Goal: Task Accomplishment & Management: Manage account settings

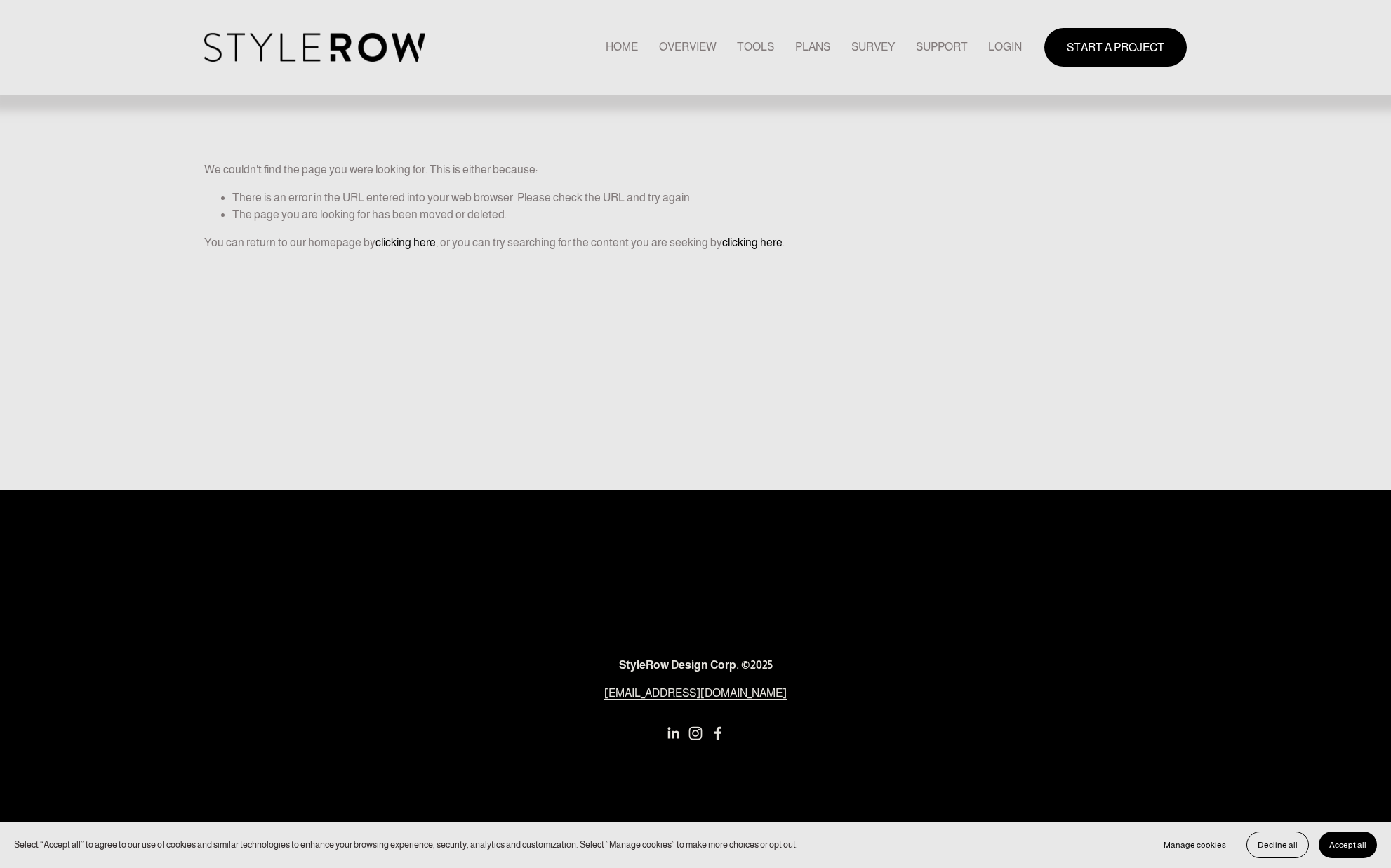
click at [1012, 42] on link "LOGIN" at bounding box center [1005, 47] width 34 height 19
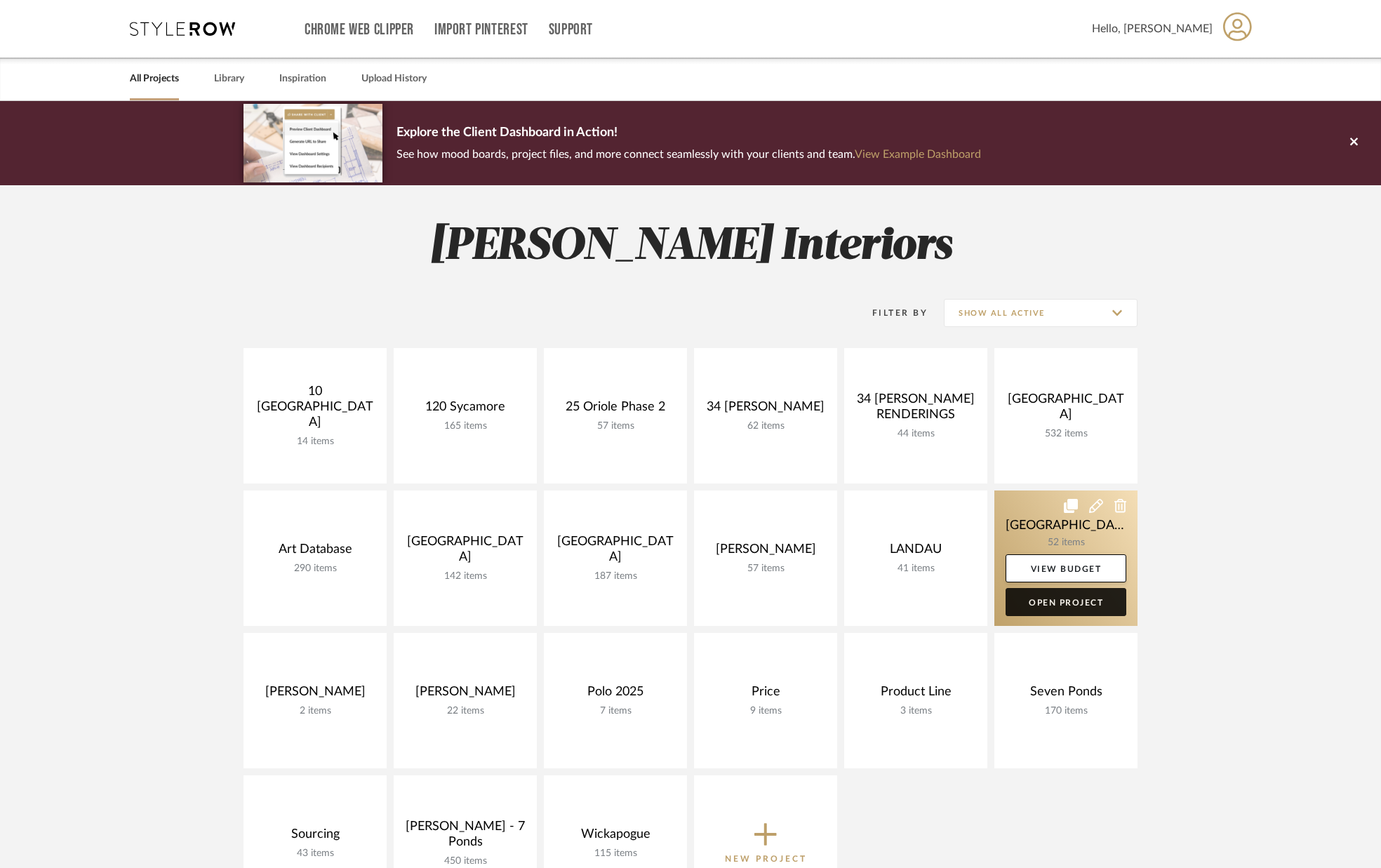
click at [1046, 595] on link "Open Project" at bounding box center [1066, 602] width 121 height 28
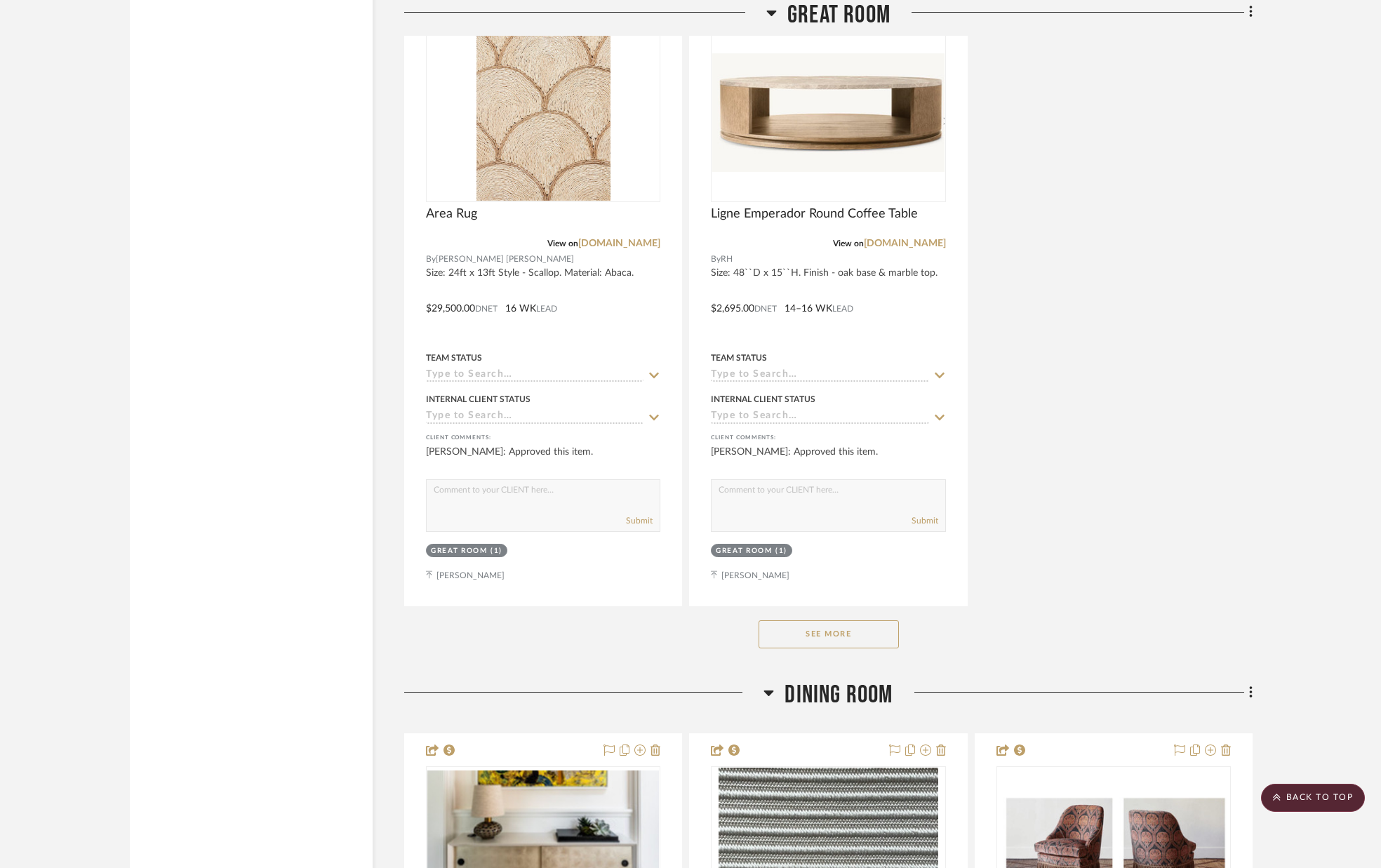
scroll to position [2946, 0]
click at [820, 637] on button "See More" at bounding box center [829, 634] width 141 height 28
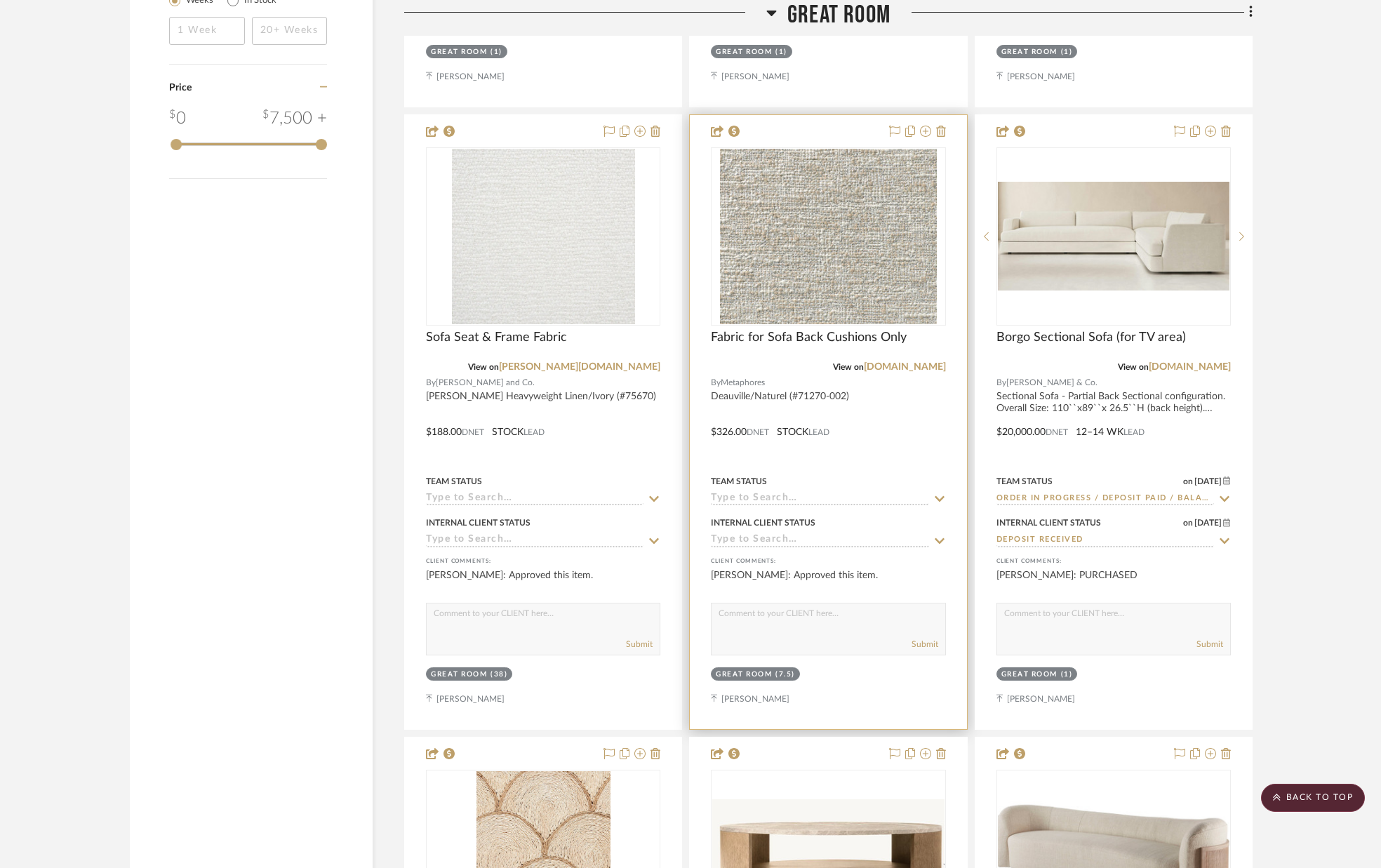
scroll to position [2197, 0]
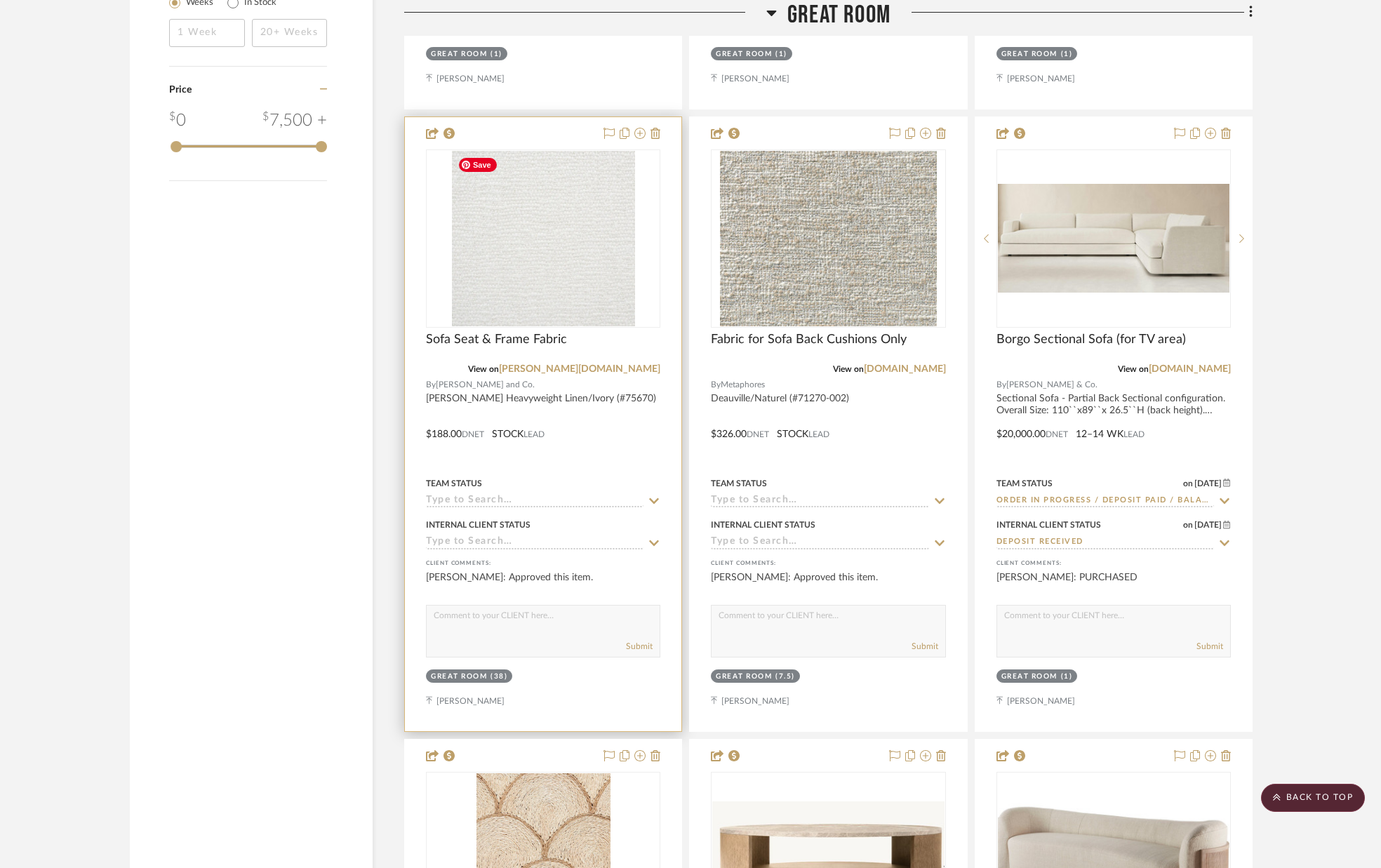
click at [547, 239] on img "0" at bounding box center [544, 238] width 183 height 175
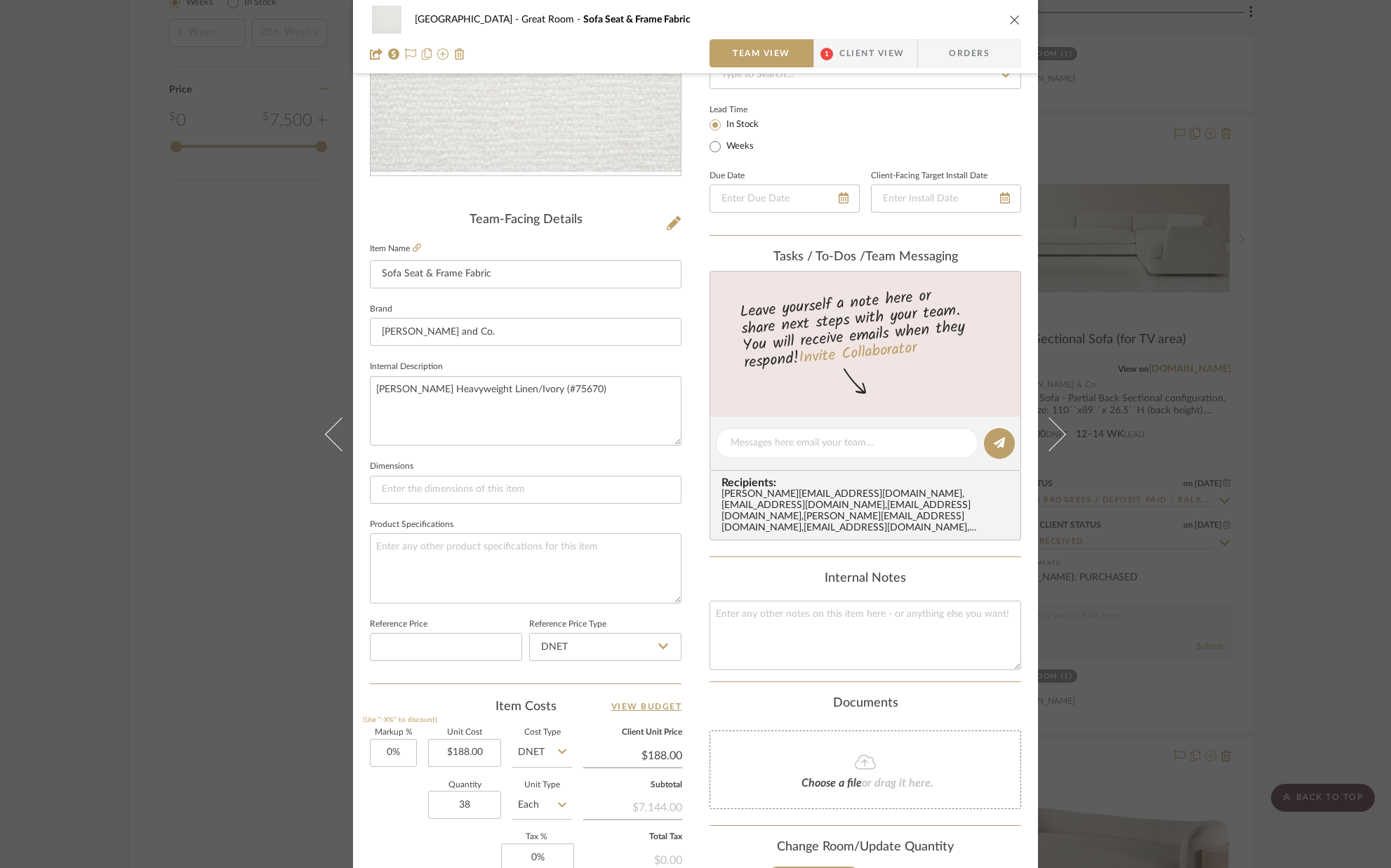
scroll to position [266, 0]
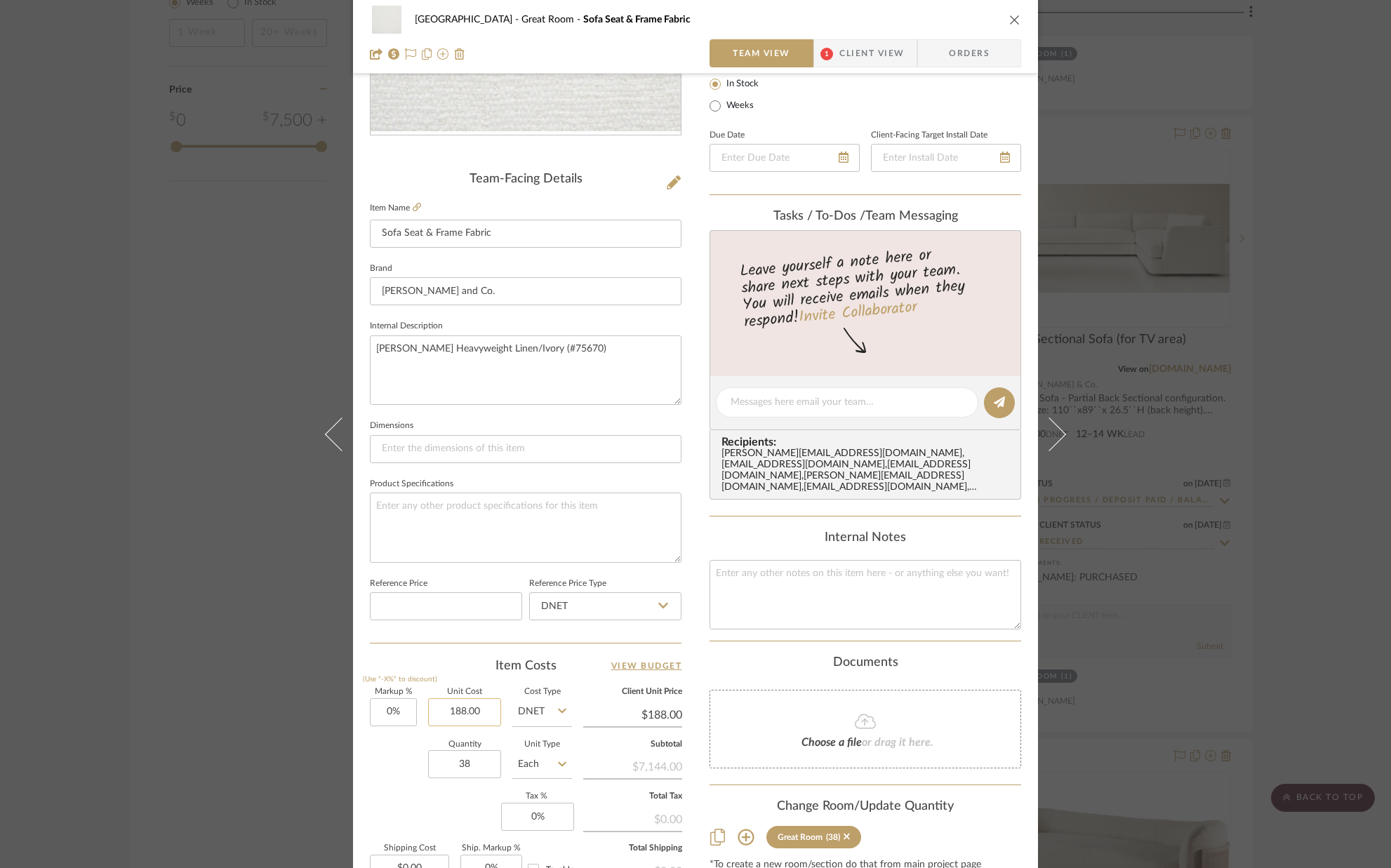
click at [488, 710] on input "188.00" at bounding box center [465, 712] width 73 height 28
type input "$118.00"
click at [395, 740] on div "Markup % (Use "-X%" to discount) 0% Unit Cost $118.00 Cost Type DNET Client Uni…" at bounding box center [525, 791] width 312 height 205
type input "$118.00"
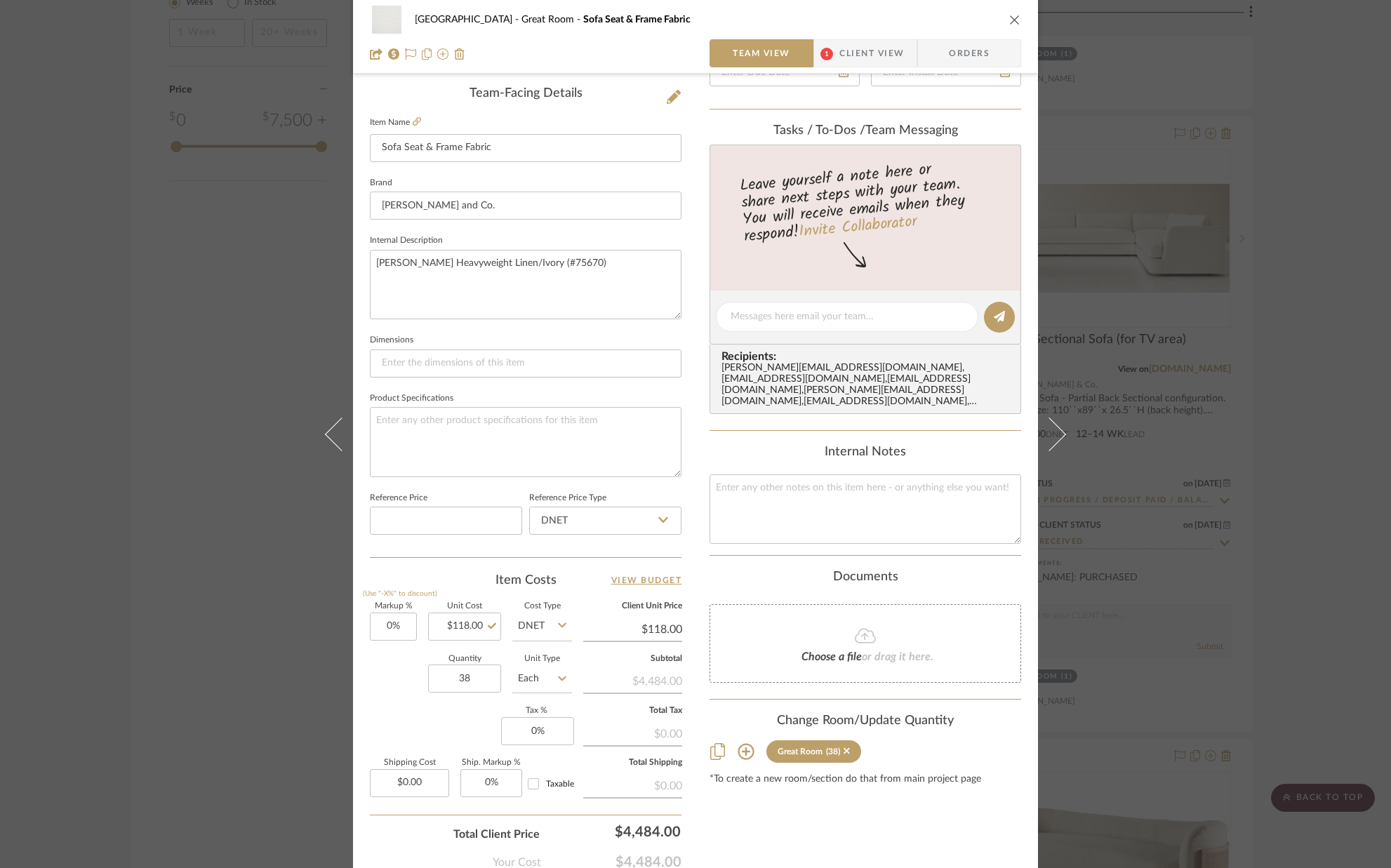
scroll to position [353, 0]
click at [1012, 19] on icon "close" at bounding box center [1014, 20] width 12 height 12
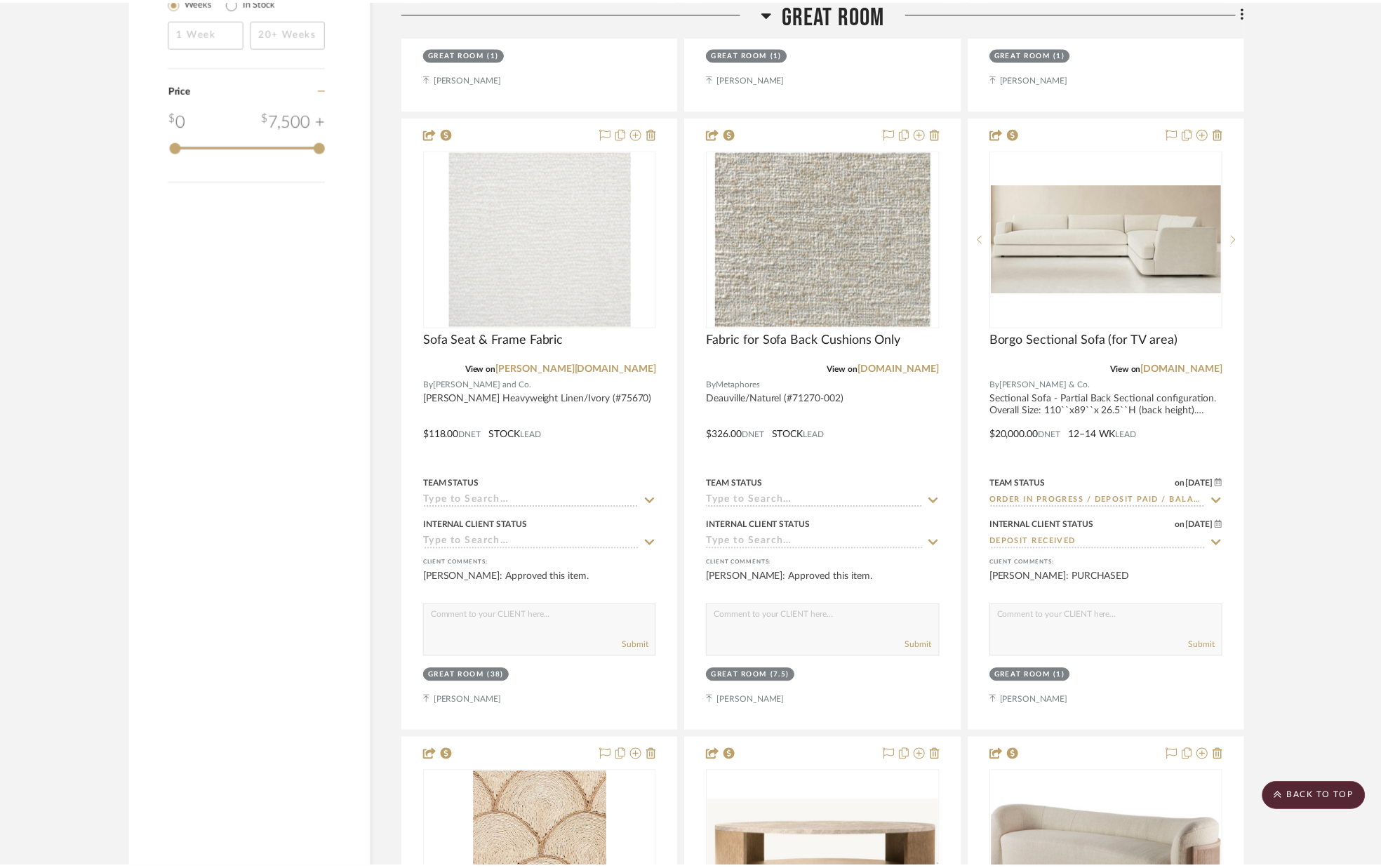
scroll to position [2197, 0]
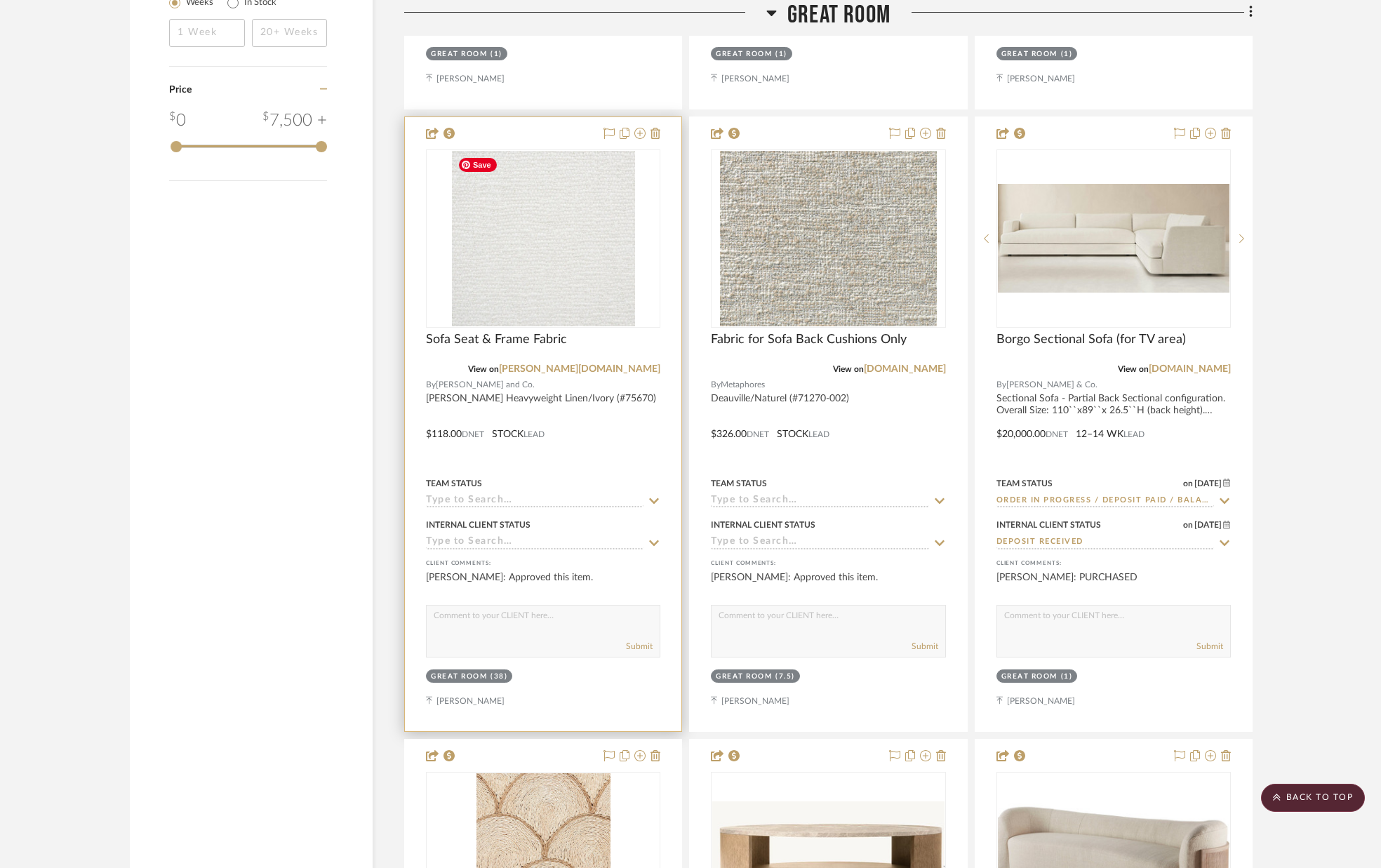
click at [586, 294] on img "0" at bounding box center [544, 238] width 183 height 175
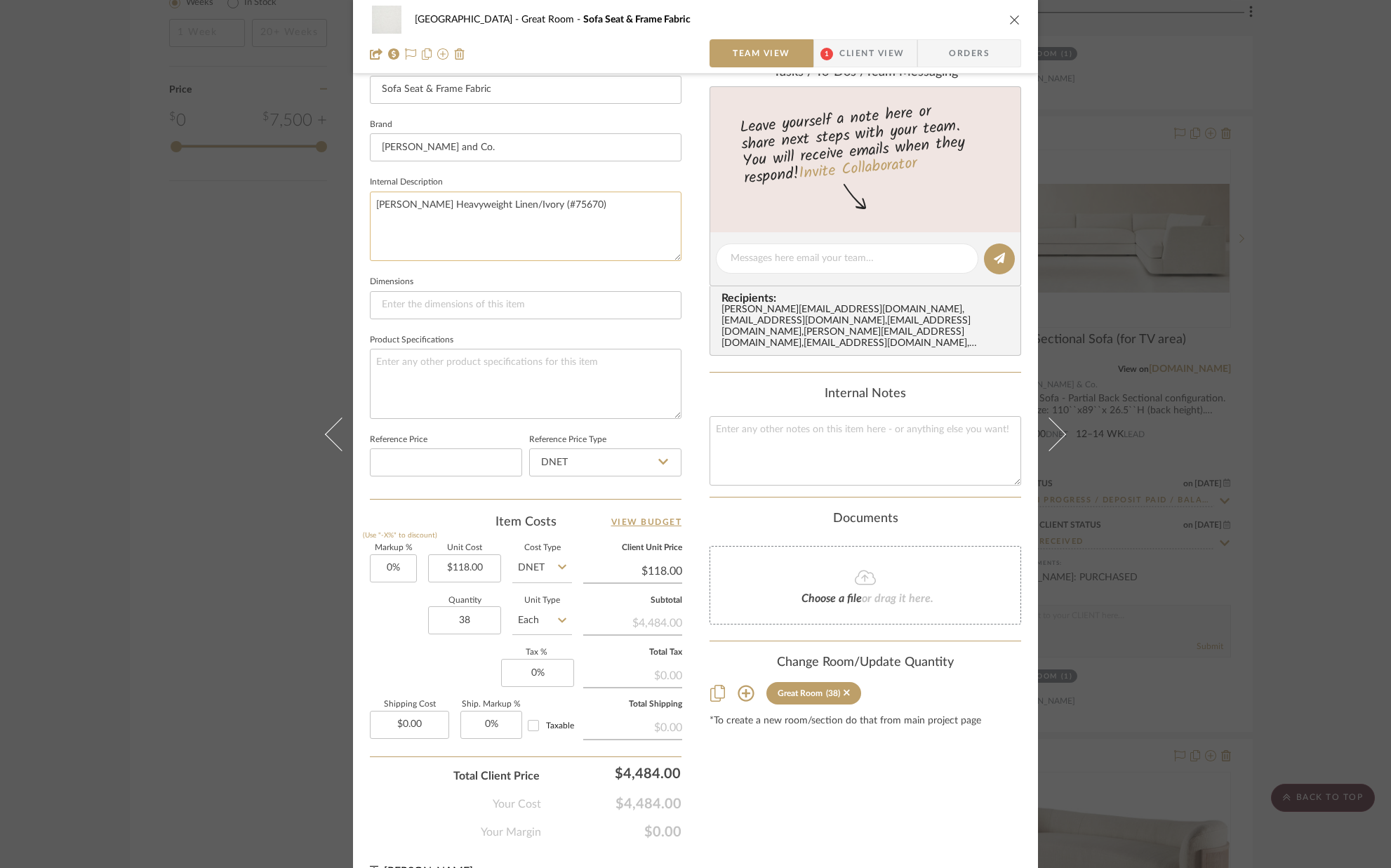
scroll to position [439, 0]
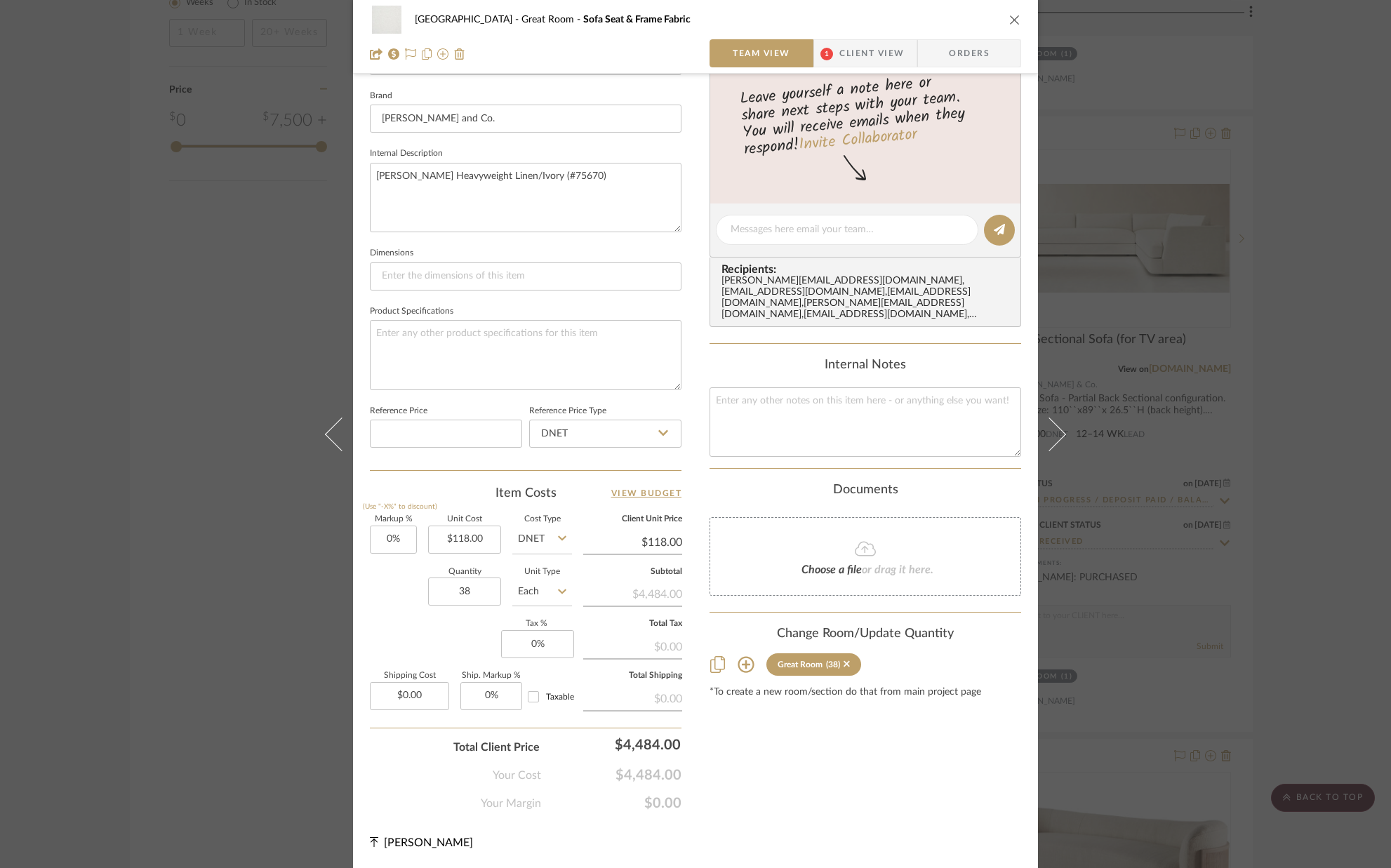
click at [1012, 18] on icon "close" at bounding box center [1014, 20] width 12 height 12
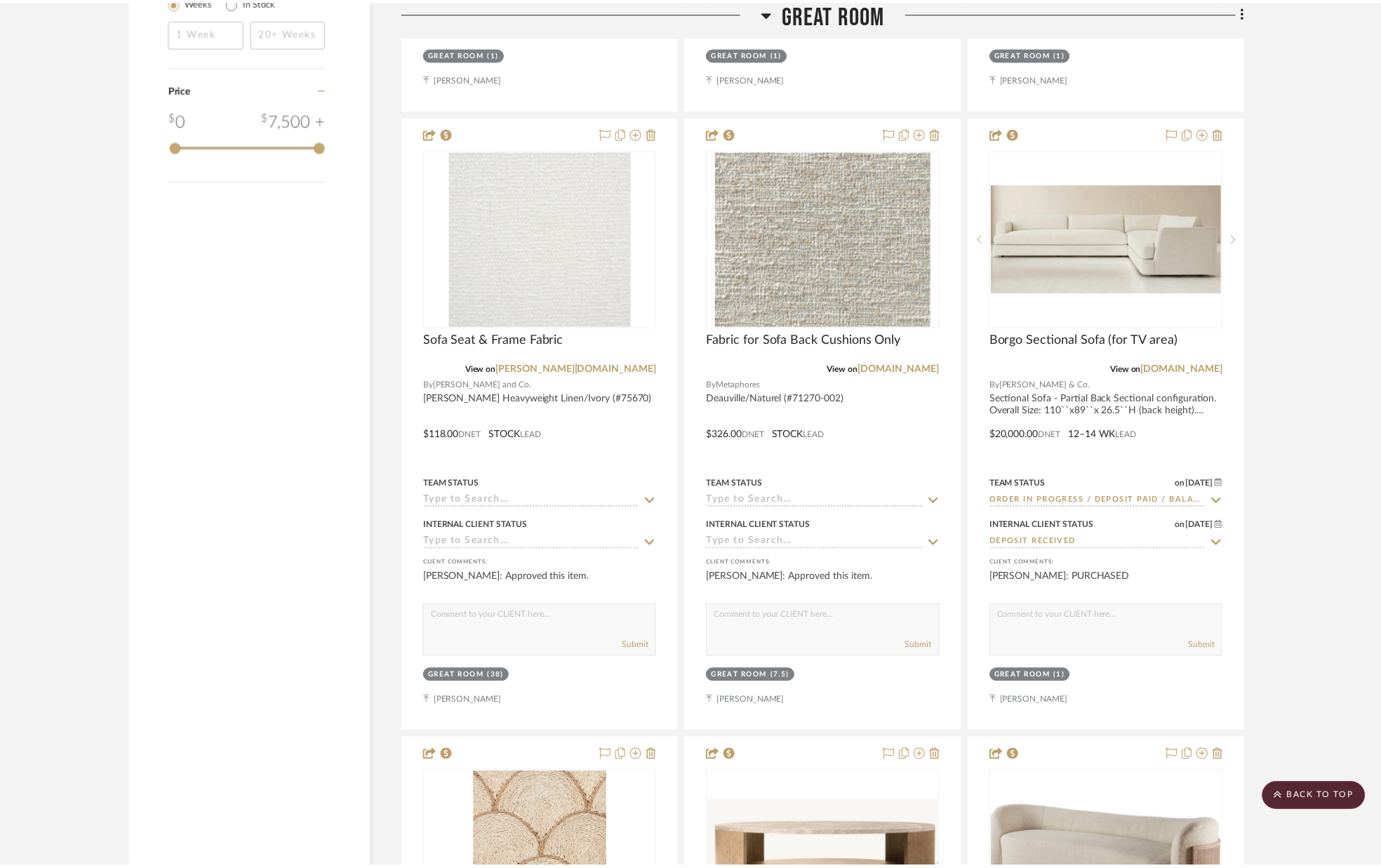
scroll to position [2197, 0]
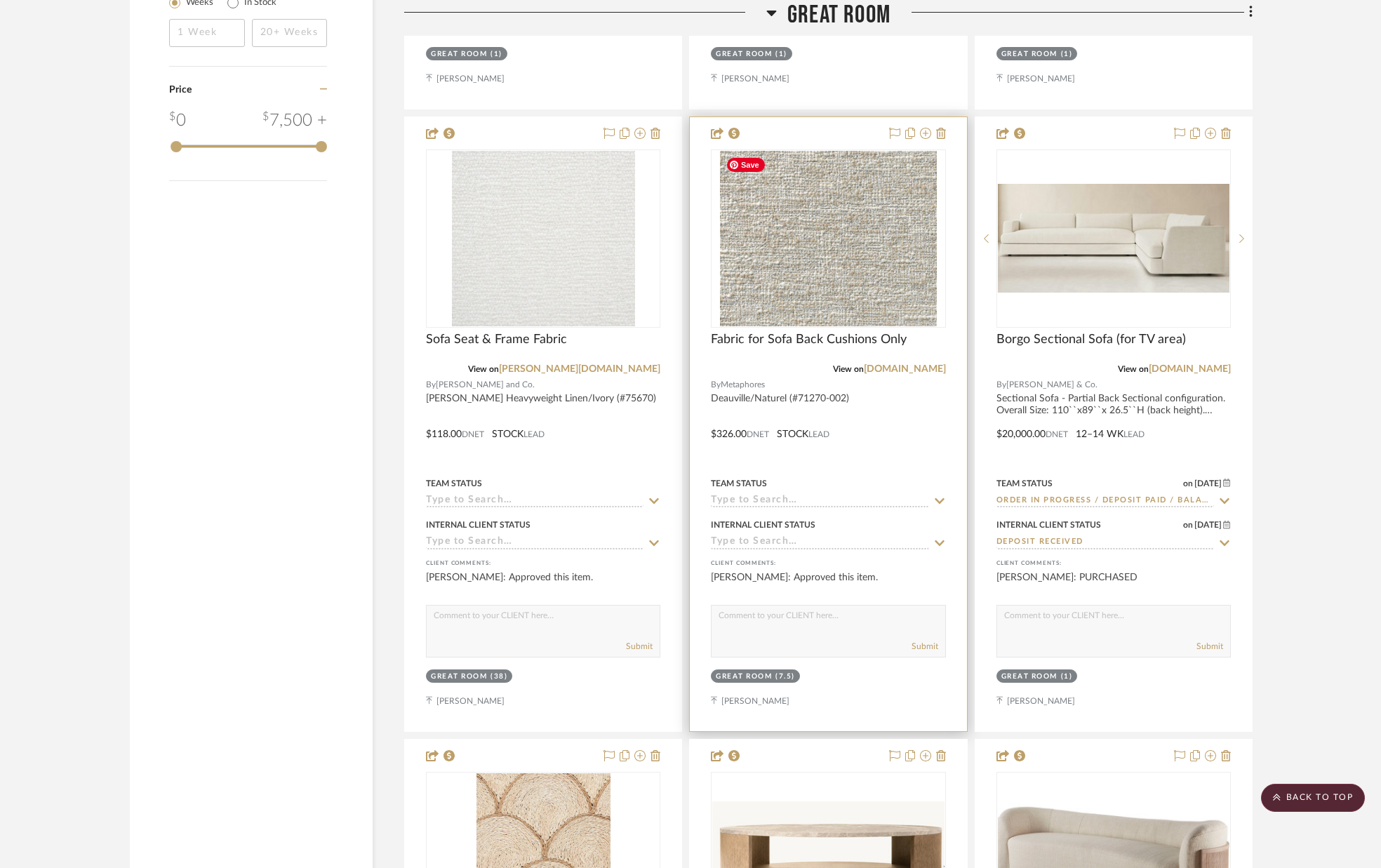
click at [832, 240] on img "0" at bounding box center [829, 238] width 217 height 175
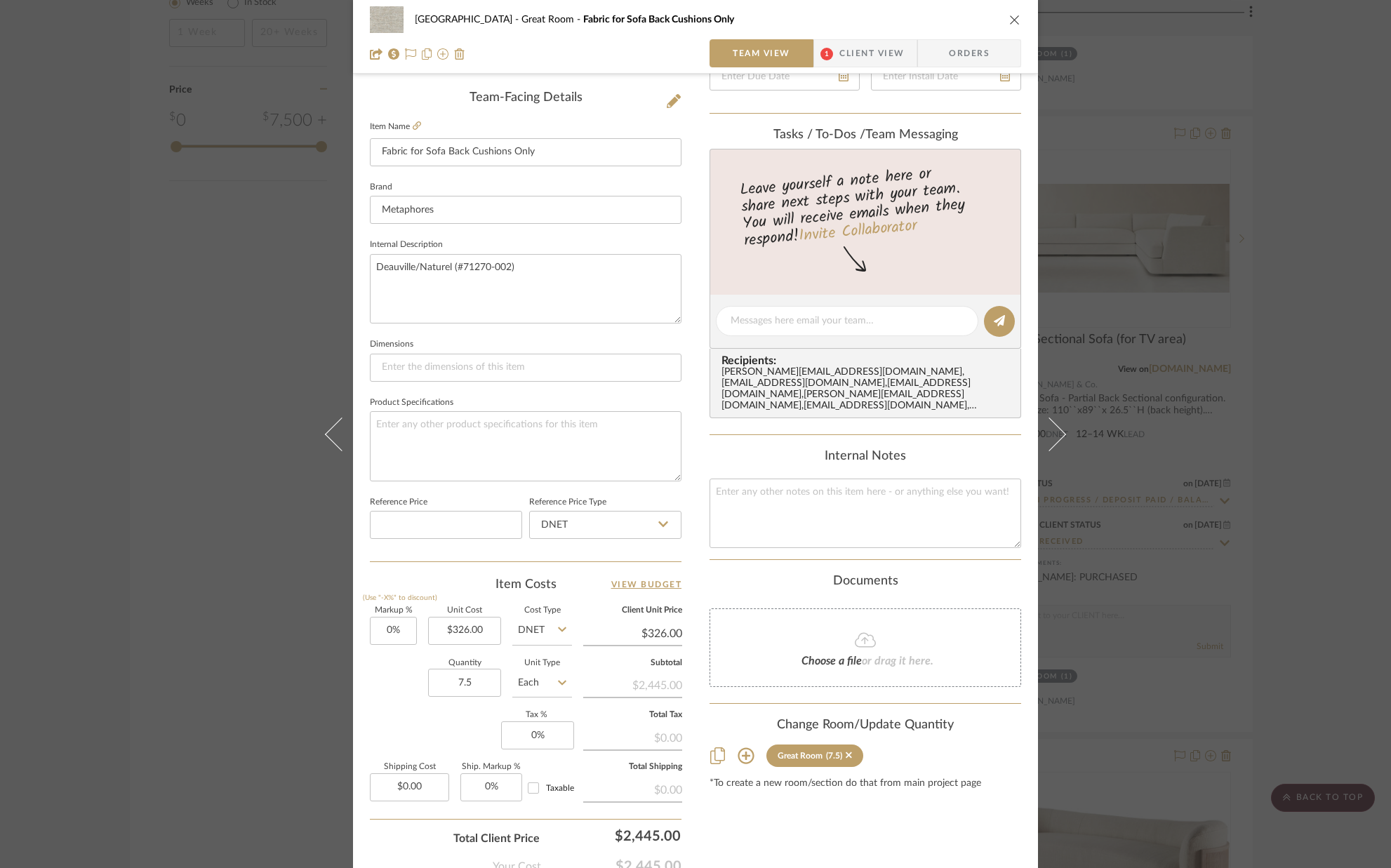
scroll to position [355, 0]
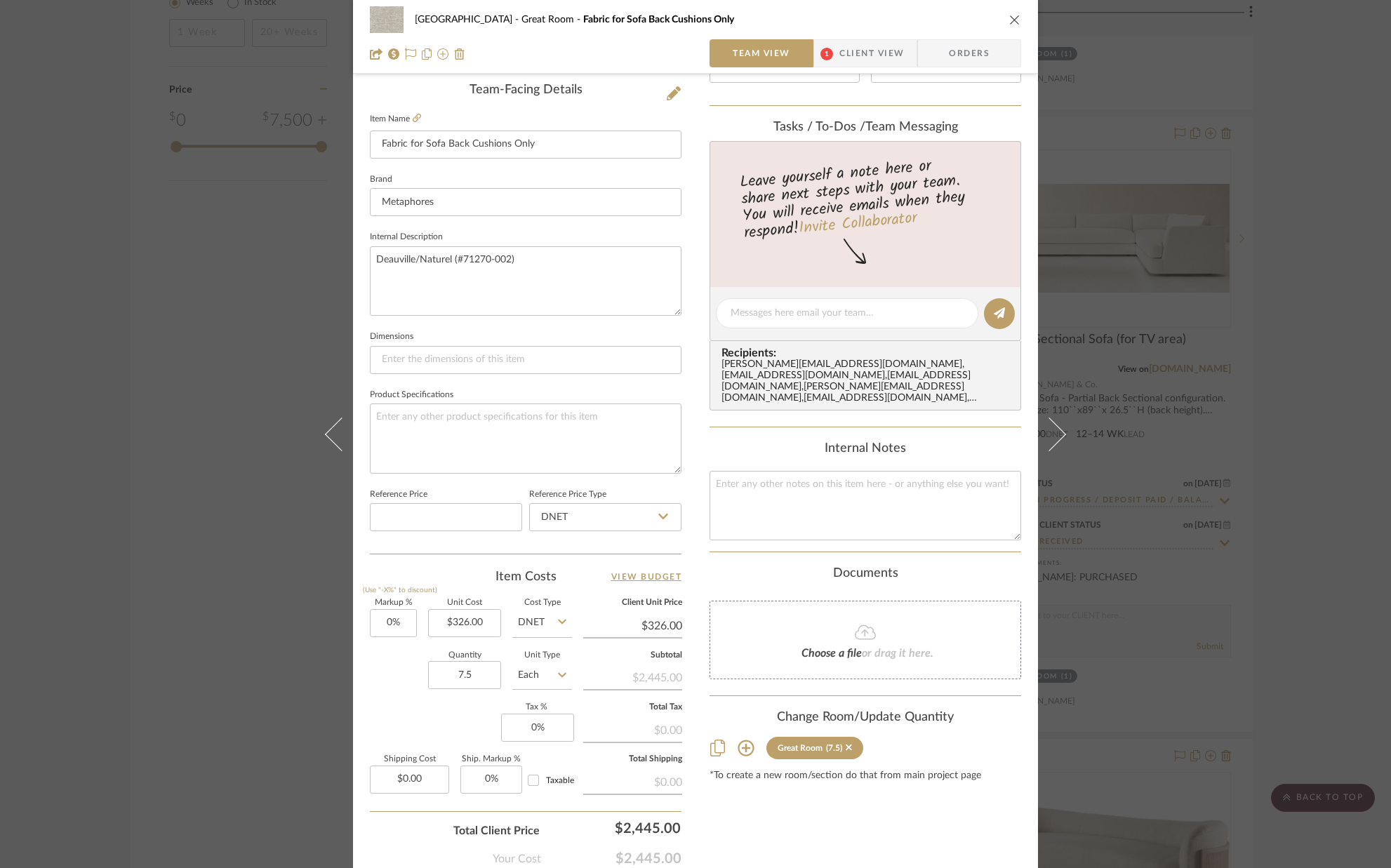
click at [852, 54] on span "Client View" at bounding box center [872, 53] width 65 height 28
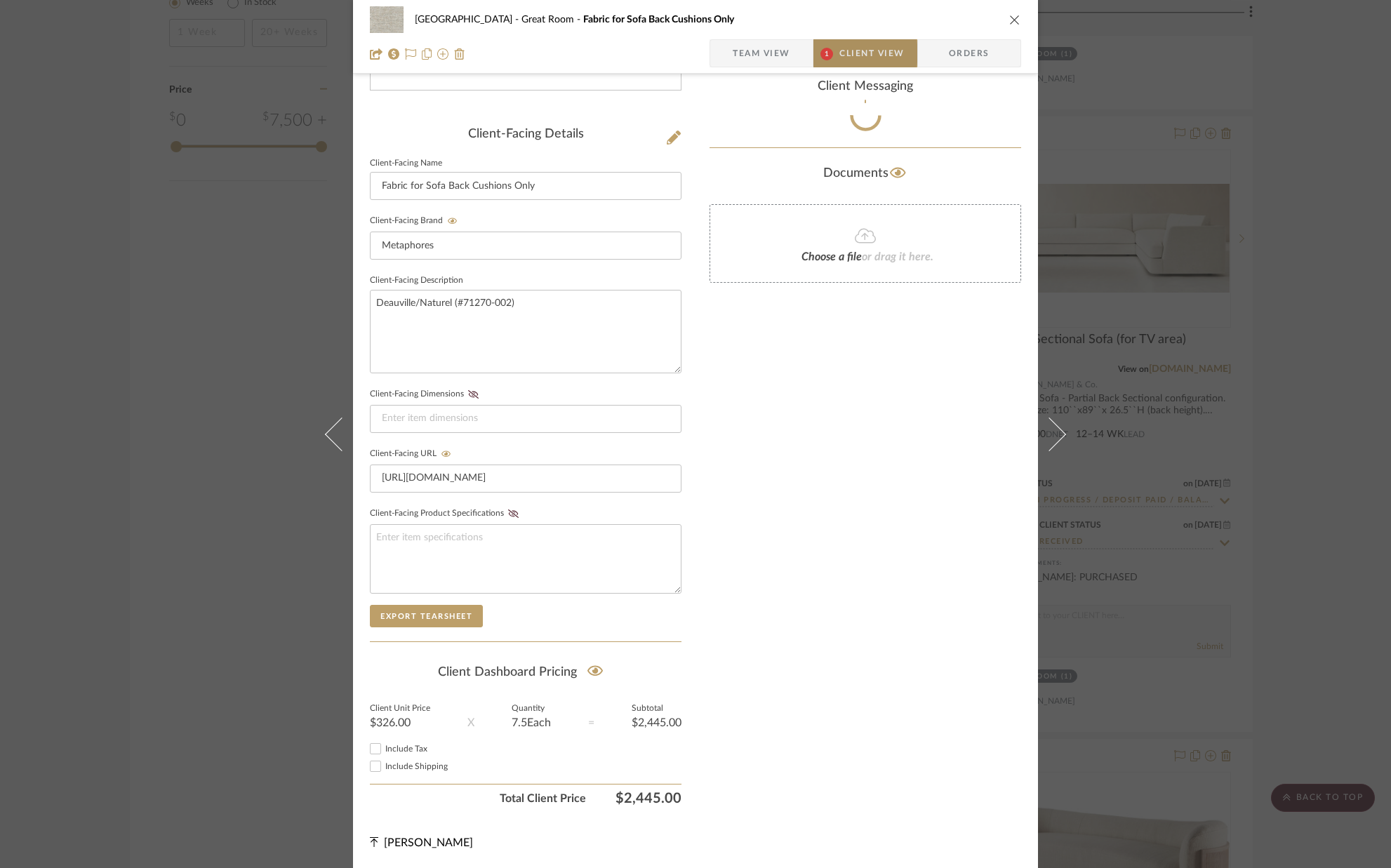
scroll to position [312, 0]
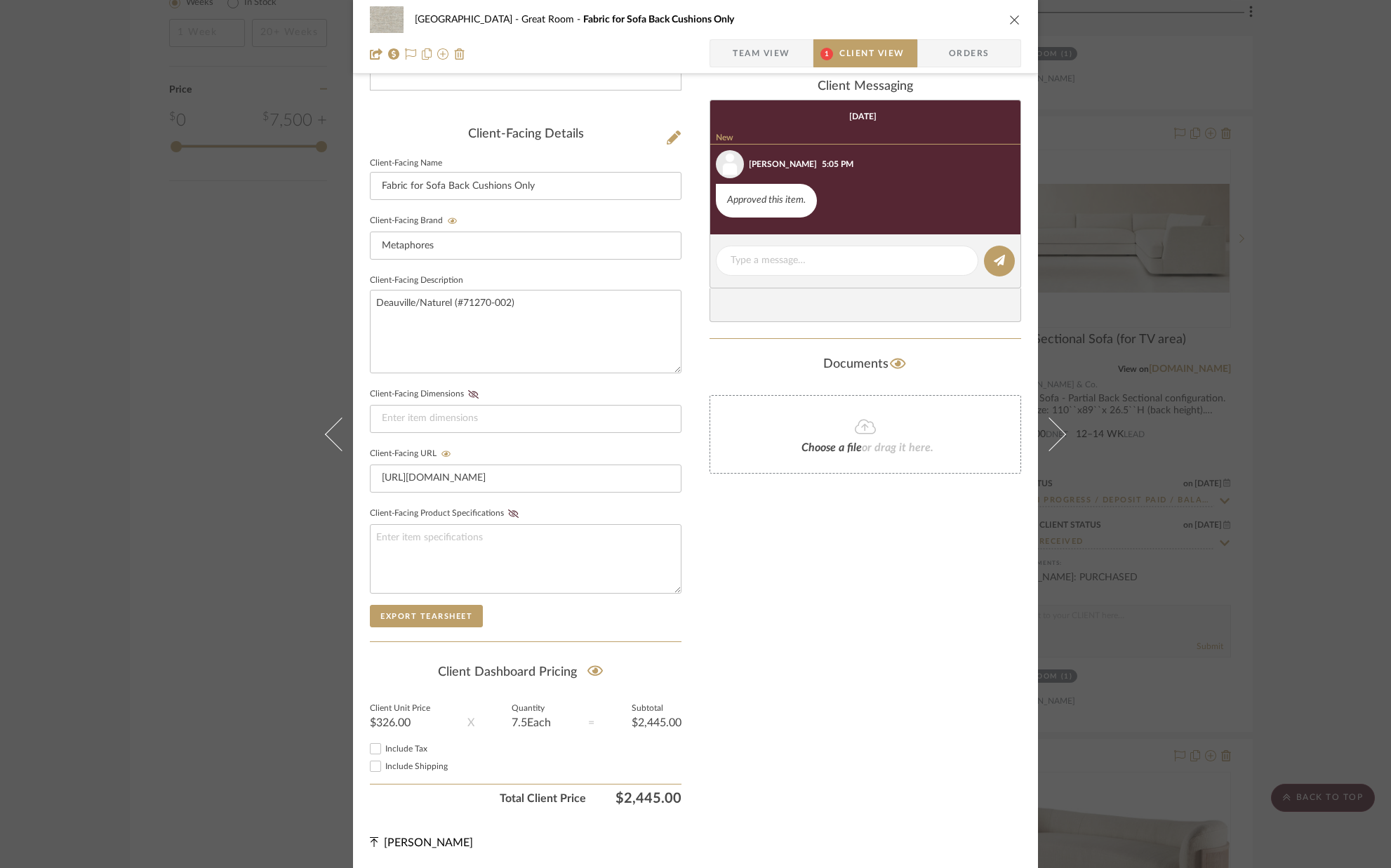
click at [1009, 18] on icon "close" at bounding box center [1014, 20] width 12 height 12
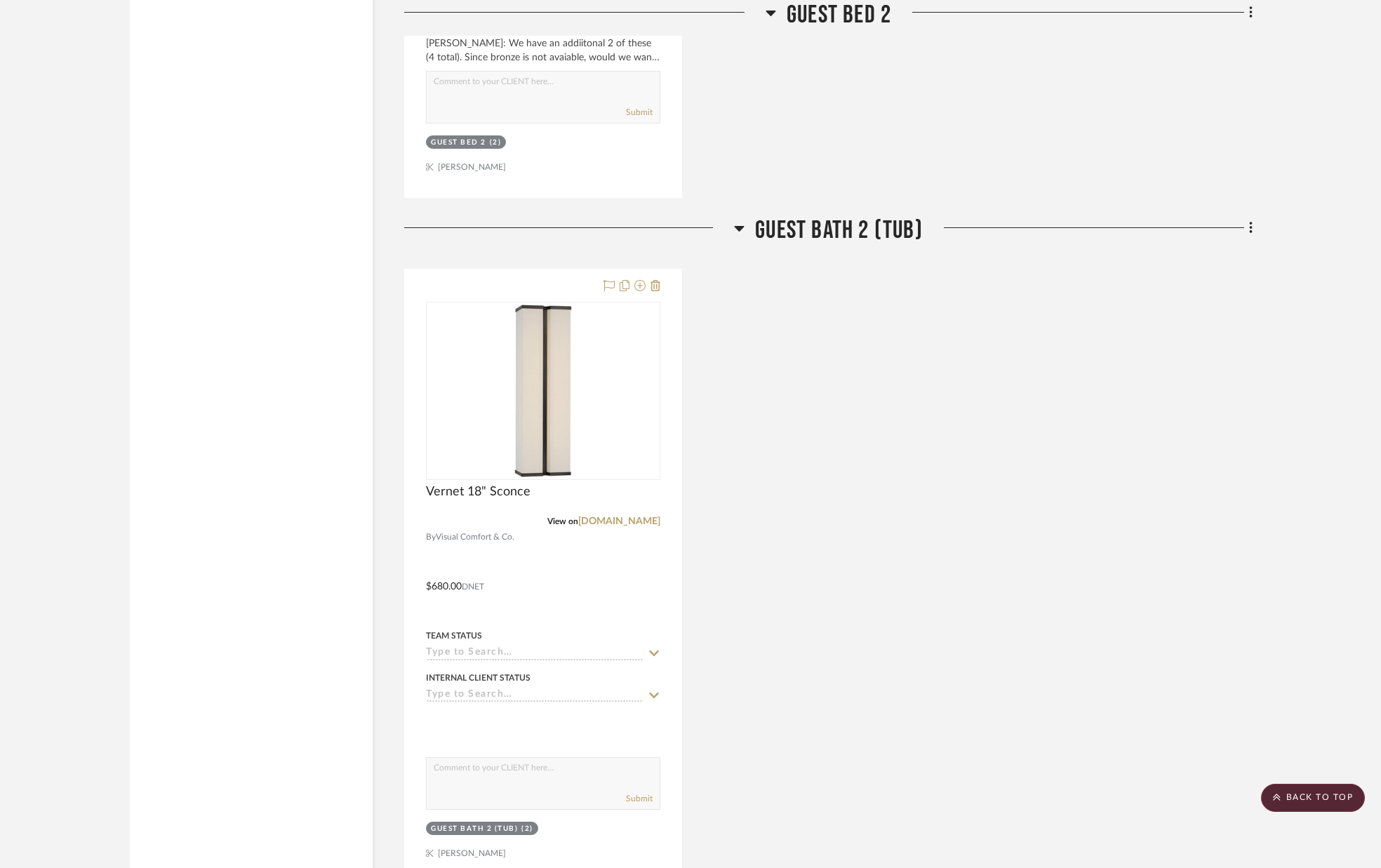
scroll to position [11458, 0]
